Goal: Navigation & Orientation: Find specific page/section

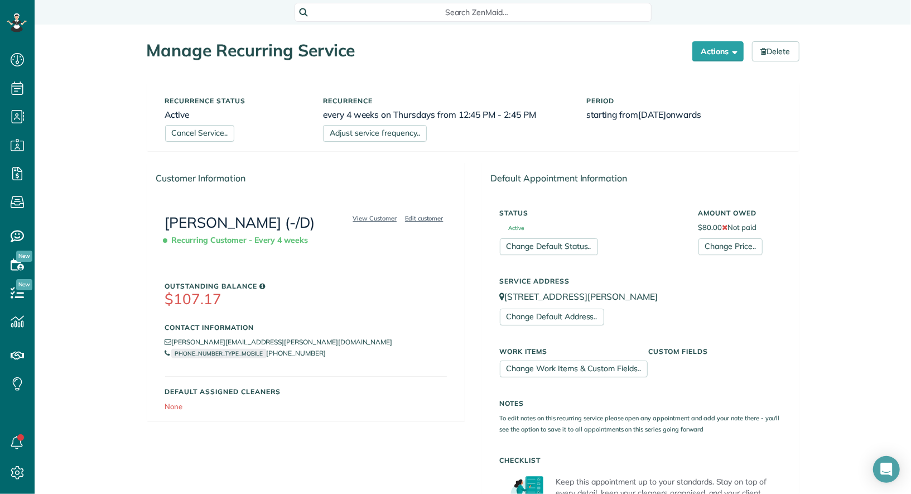
scroll to position [4, 4]
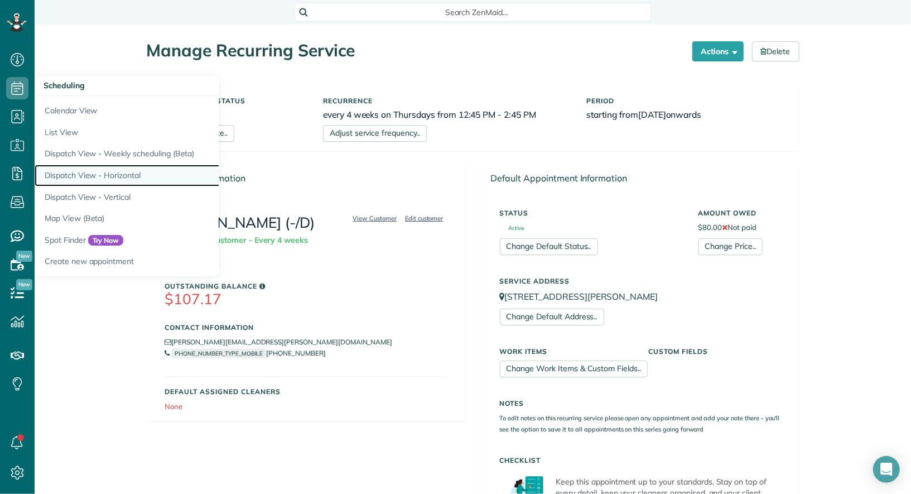
click at [100, 170] on link "Dispatch View - Horizontal" at bounding box center [174, 176] width 279 height 22
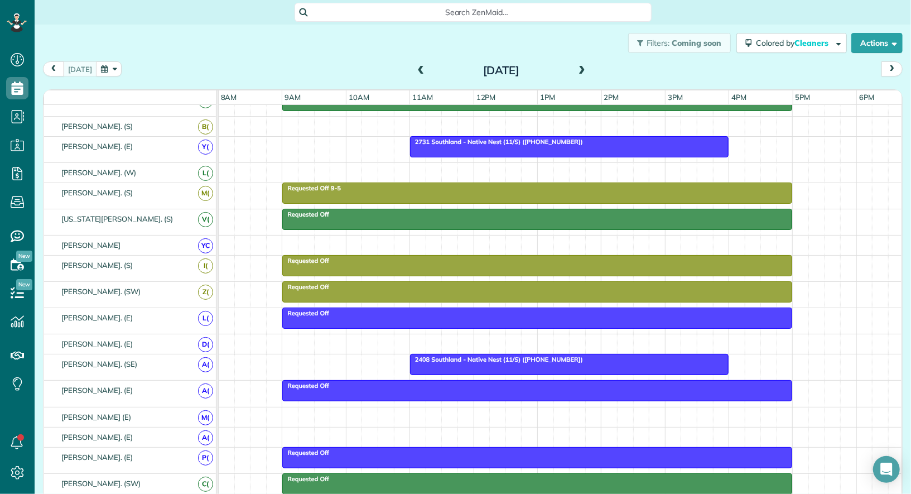
scroll to position [213, 0]
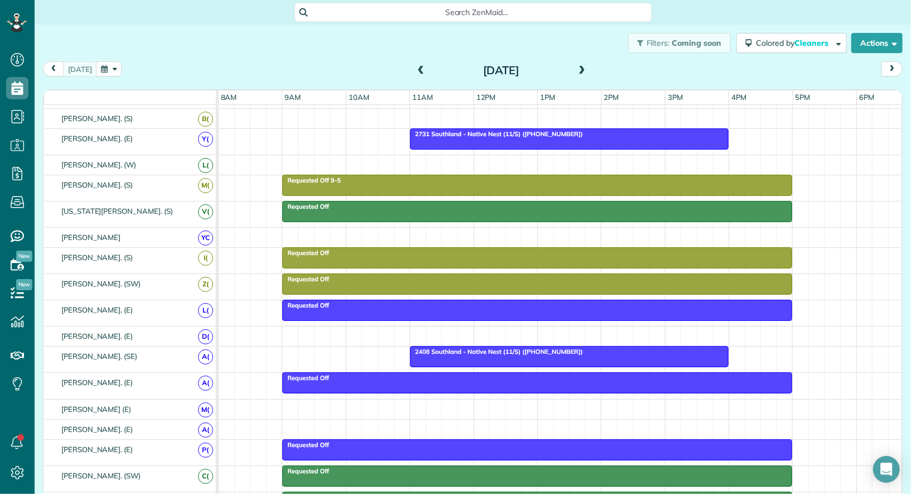
click at [478, 353] on div at bounding box center [569, 356] width 317 height 20
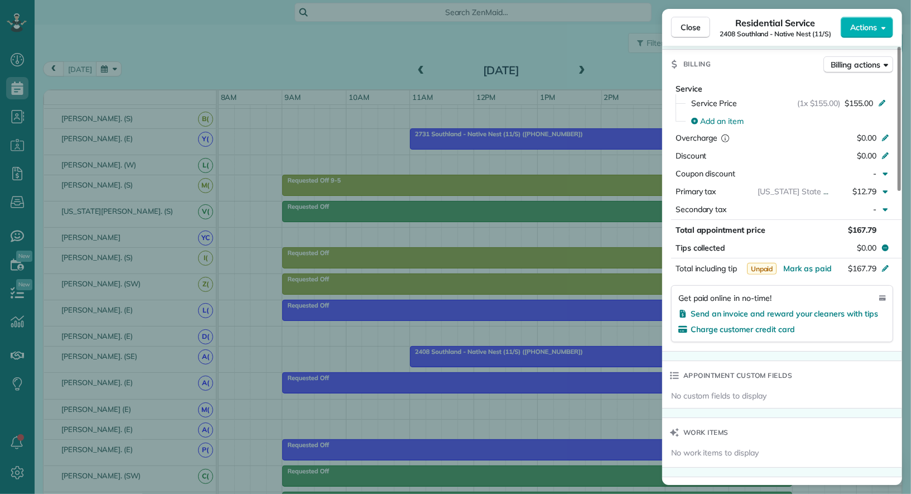
scroll to position [891, 0]
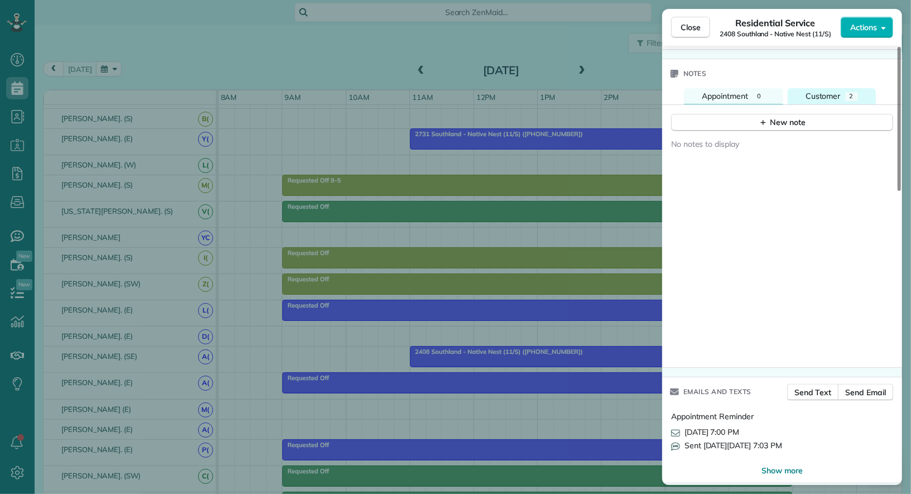
click at [823, 96] on div "Customer" at bounding box center [822, 96] width 35 height 12
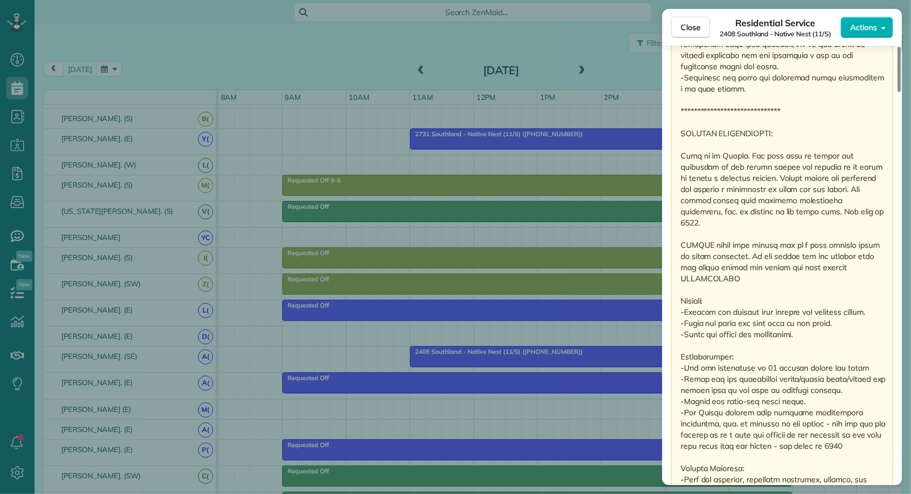
scroll to position [2492, 0]
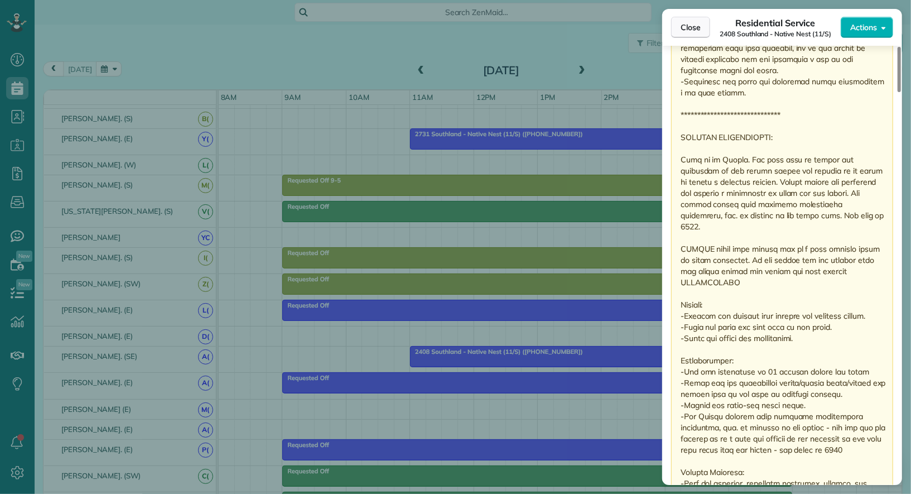
click at [692, 33] on button "Close" at bounding box center [690, 27] width 39 height 21
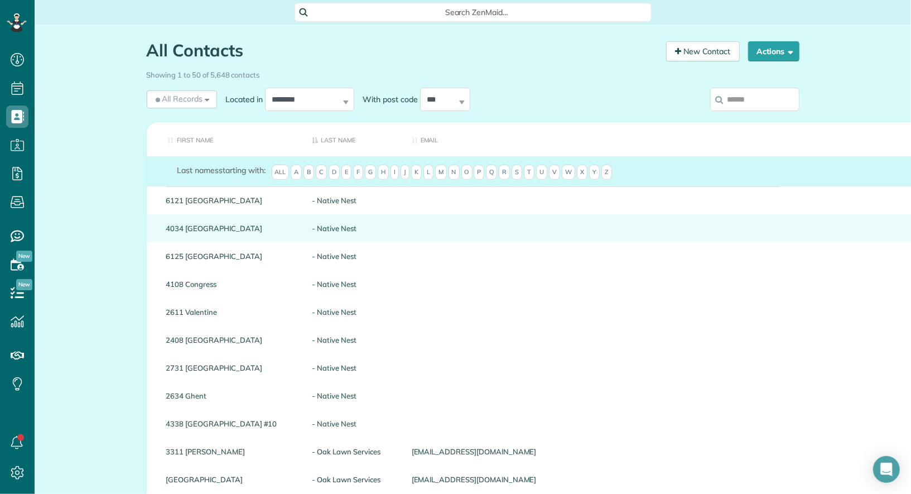
scroll to position [4, 4]
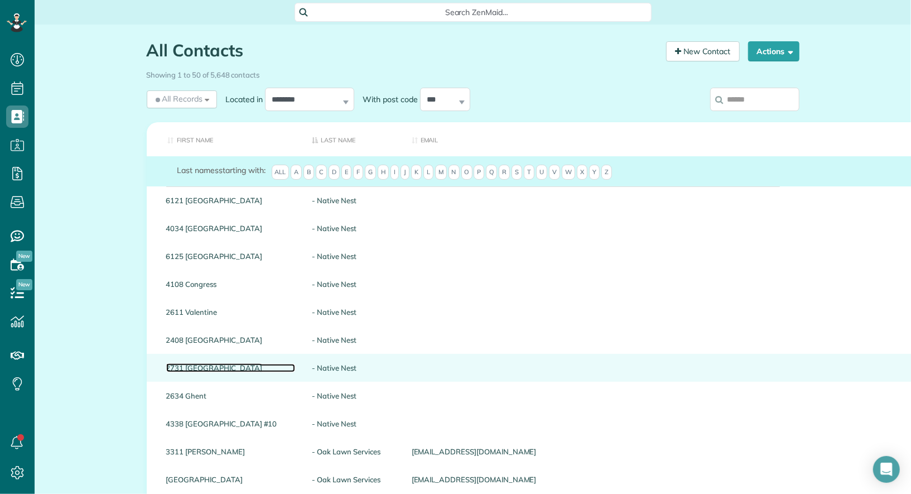
click at [192, 369] on link "2731 Southland" at bounding box center [230, 368] width 129 height 8
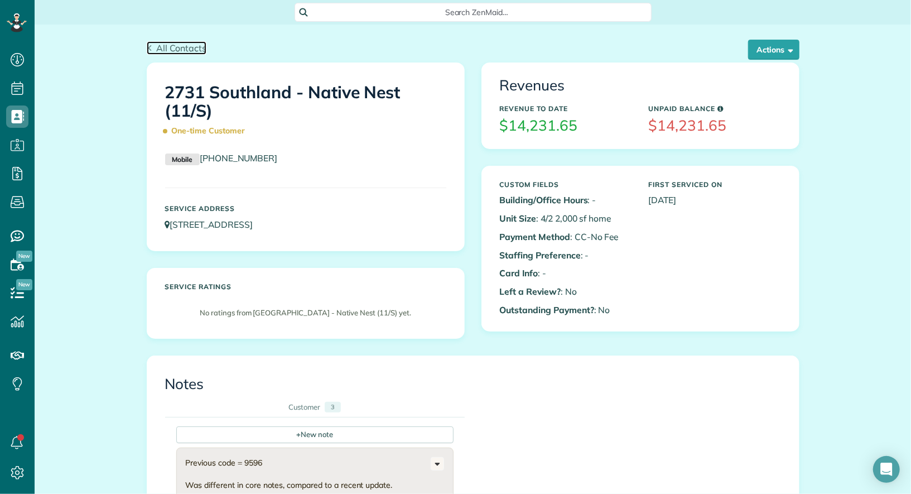
click at [196, 47] on span "All Contacts" at bounding box center [181, 47] width 50 height 11
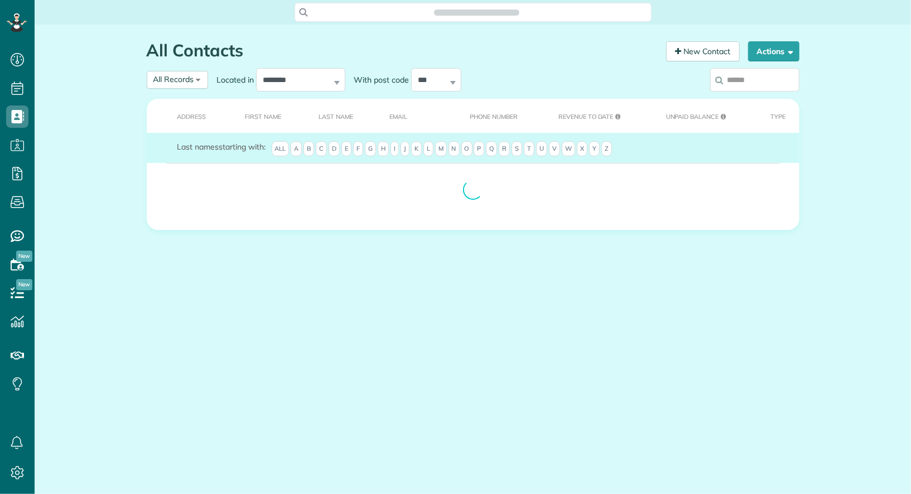
scroll to position [4, 4]
